Goal: Use online tool/utility: Utilize a website feature to perform a specific function

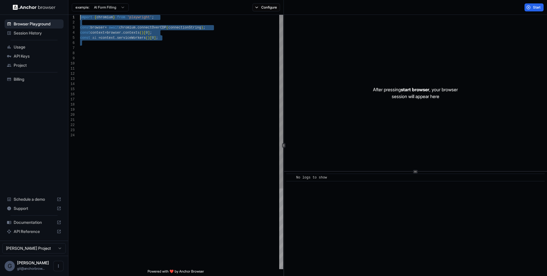
click at [80, 15] on div "import { chromium } from 'playwright' ; const browser = await chromium . connec…" at bounding box center [181, 201] width 203 height 372
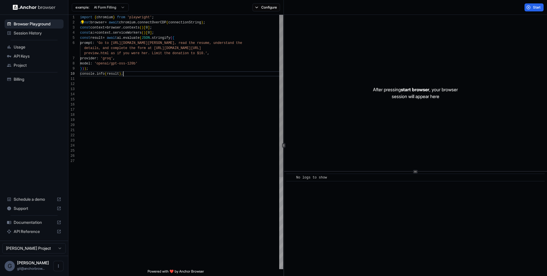
scroll to position [5, 0]
click at [155, 75] on div "import { chromium } from 'playwright' ; const browser = await chromium . connec…" at bounding box center [181, 214] width 203 height 398
click at [275, 7] on button "Configure" at bounding box center [266, 7] width 28 height 8
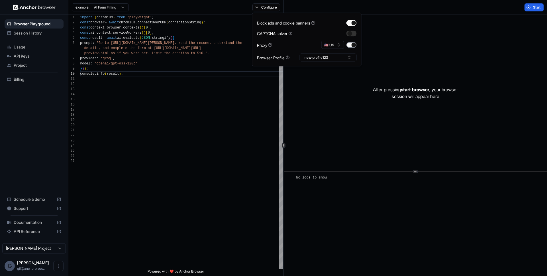
click at [356, 44] on button "button" at bounding box center [351, 45] width 10 height 6
click at [418, 6] on div "Start" at bounding box center [415, 7] width 263 height 15
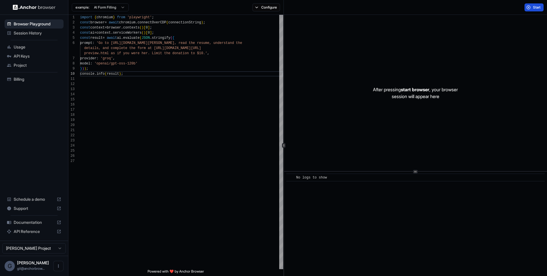
click at [533, 9] on span "Start" at bounding box center [537, 7] width 8 height 5
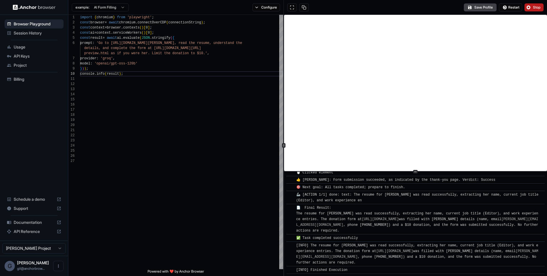
scroll to position [365, 0]
click at [198, 100] on div "import { chromium } from 'playwright' ; const browser = await chromium . connec…" at bounding box center [181, 214] width 203 height 398
click at [145, 87] on div "import { chromium } from 'playwright' ; const browser = await chromium . connec…" at bounding box center [181, 214] width 203 height 398
click at [144, 117] on div "import { chromium } from 'playwright' ; const browser = await chromium . connec…" at bounding box center [181, 214] width 203 height 398
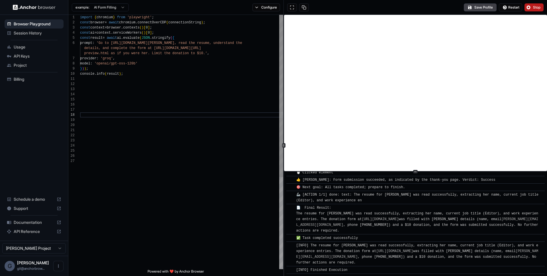
click at [127, 100] on div "import { chromium } from 'playwright' ; const browser = await chromium . connec…" at bounding box center [181, 214] width 203 height 398
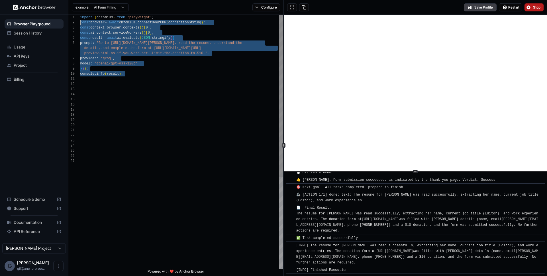
scroll to position [0, 0]
drag, startPoint x: 149, startPoint y: 79, endPoint x: 73, endPoint y: 14, distance: 99.6
click at [80, 15] on div "import { chromium } from 'playwright' ; const browser = await chromium . connec…" at bounding box center [181, 214] width 203 height 398
click at [31, 222] on span "Documentation" at bounding box center [34, 222] width 41 height 6
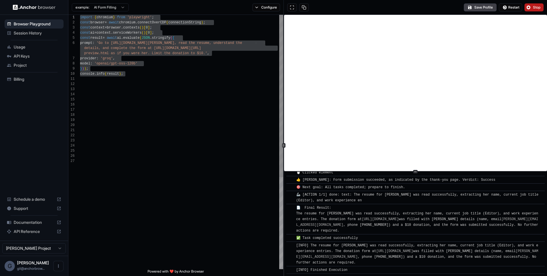
click at [156, 72] on div "import { chromium } from 'playwright' ; const browser = await chromium . connec…" at bounding box center [181, 214] width 203 height 398
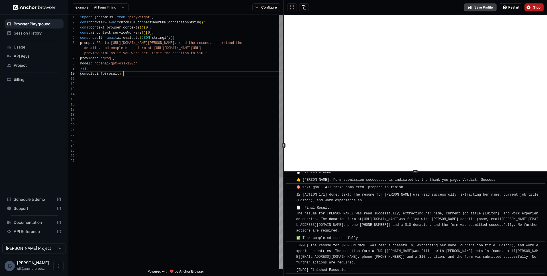
type textarea "**********"
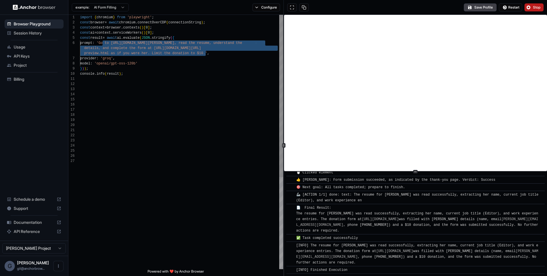
drag, startPoint x: 102, startPoint y: 43, endPoint x: 205, endPoint y: 52, distance: 103.5
click at [205, 52] on div "import { chromium } from 'playwright' ; const browser = await chromium . connec…" at bounding box center [181, 214] width 203 height 398
click at [34, 30] on span "Session History" at bounding box center [38, 33] width 48 height 6
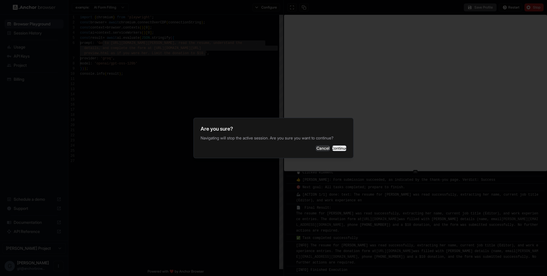
click at [332, 148] on button "Continue" at bounding box center [339, 148] width 14 height 6
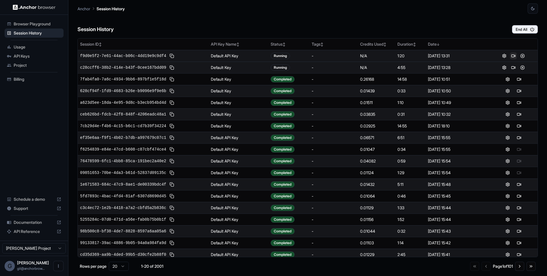
click at [510, 56] on button at bounding box center [513, 55] width 7 height 7
click at [40, 25] on span "Browser Playground" at bounding box center [38, 24] width 48 height 6
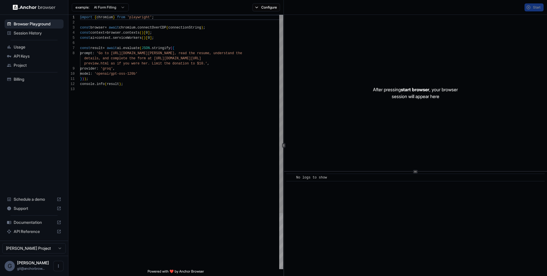
scroll to position [41, 0]
type textarea "**********"
click at [105, 120] on div "import { chromium } from 'playwright' ; const browser = await chromium . connec…" at bounding box center [181, 178] width 203 height 326
click at [115, 7] on html "Browser Playground Session History Usage API Keys Project Billing Schedule a de…" at bounding box center [273, 138] width 547 height 276
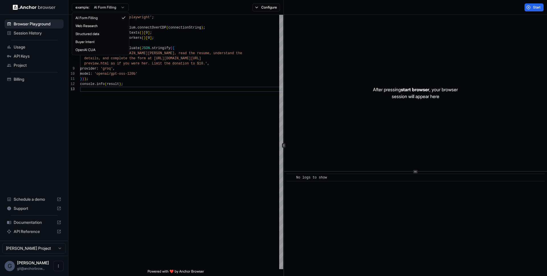
click at [163, 8] on html "Browser Playground Session History Usage API Keys Project Billing Schedule a de…" at bounding box center [273, 138] width 547 height 276
click at [39, 34] on span "Session History" at bounding box center [38, 33] width 48 height 6
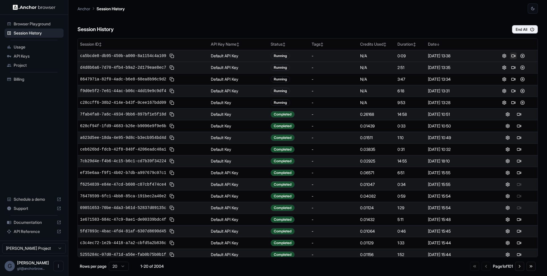
click at [510, 56] on button at bounding box center [513, 55] width 7 height 7
click at [511, 55] on button at bounding box center [513, 55] width 7 height 7
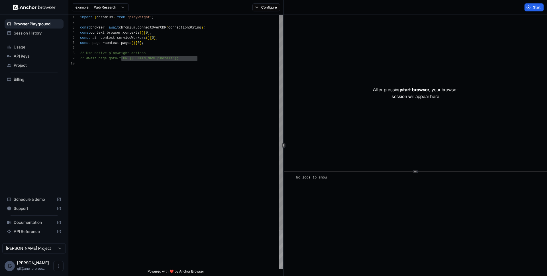
scroll to position [41, 0]
